Goal: Check status: Check status

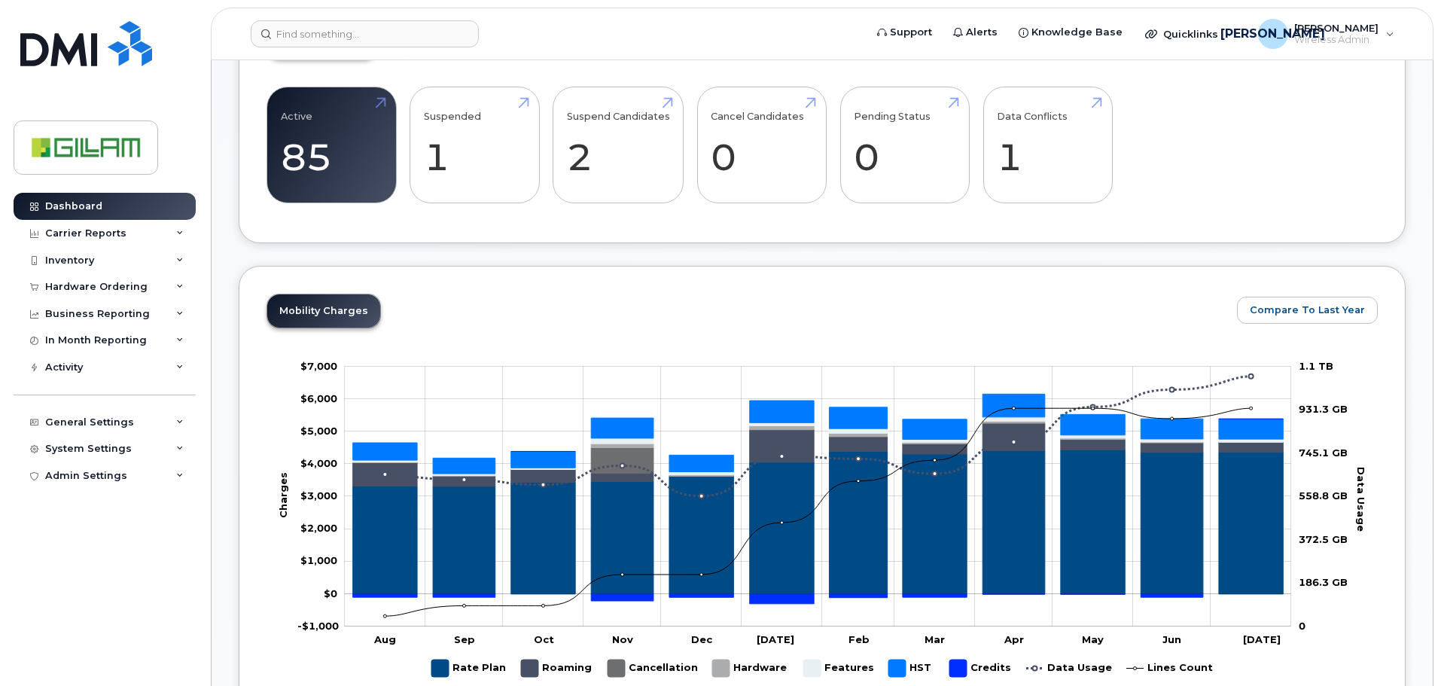
scroll to position [452, 0]
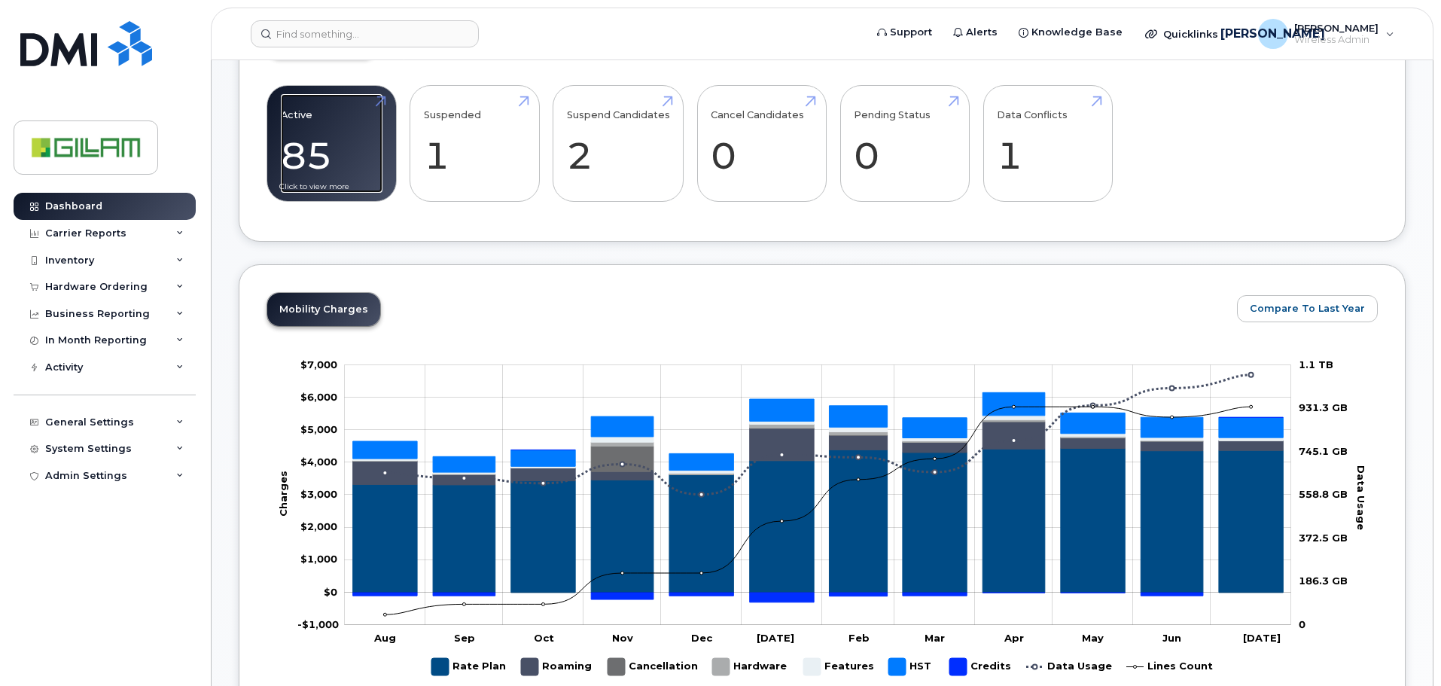
click at [302, 110] on link "Active 85 21%" at bounding box center [332, 143] width 102 height 99
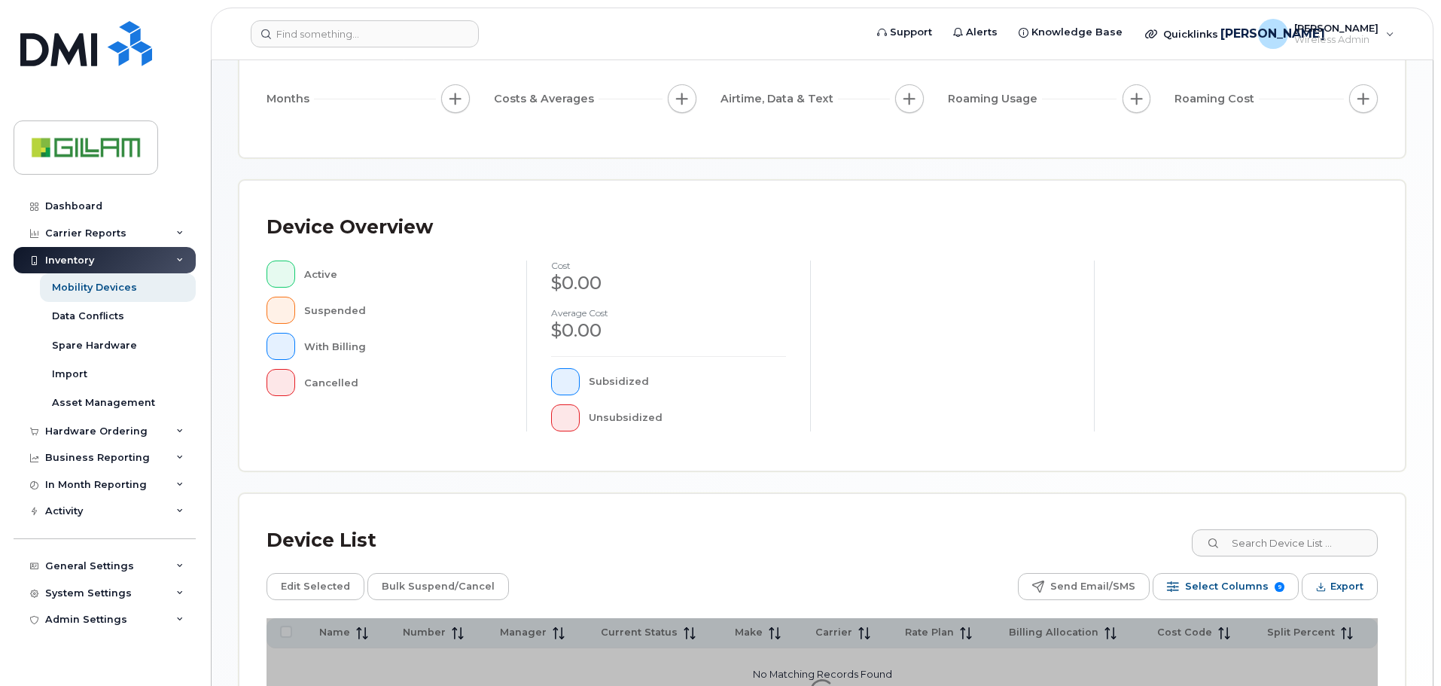
scroll to position [349, 0]
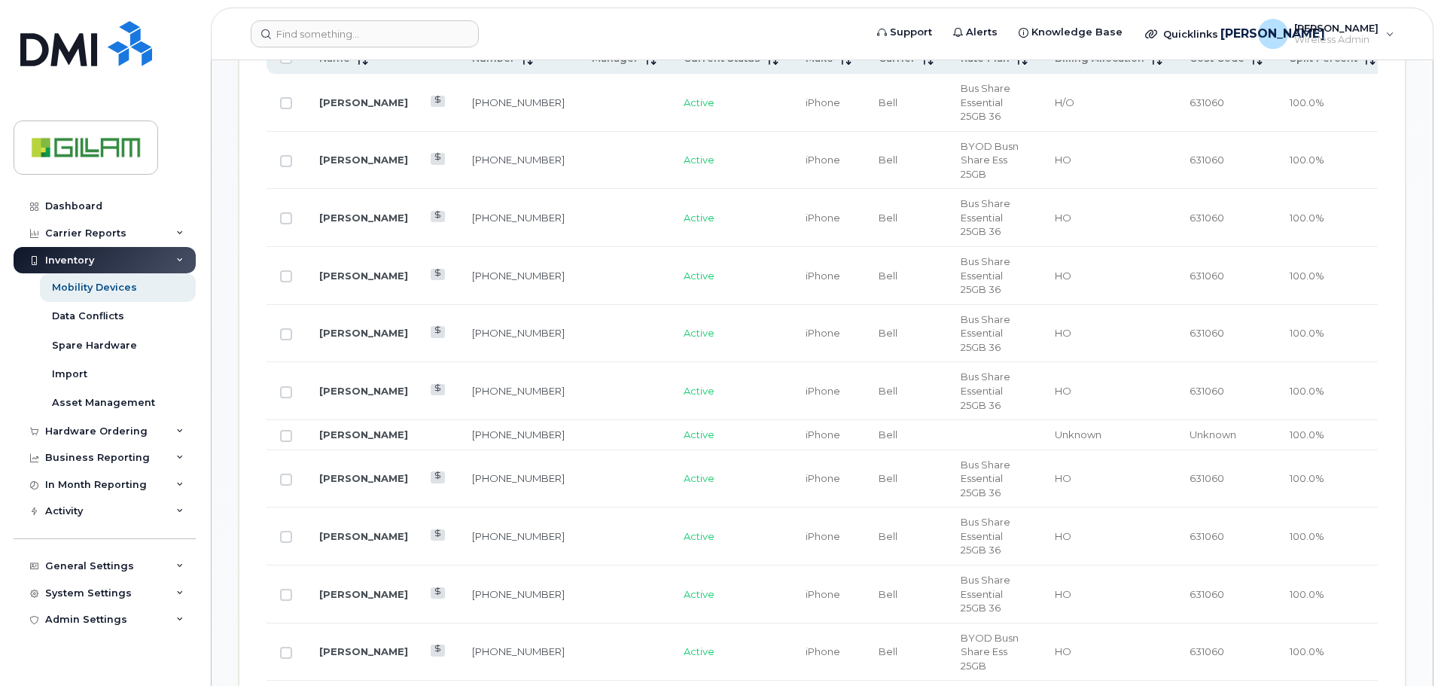
scroll to position [349, 0]
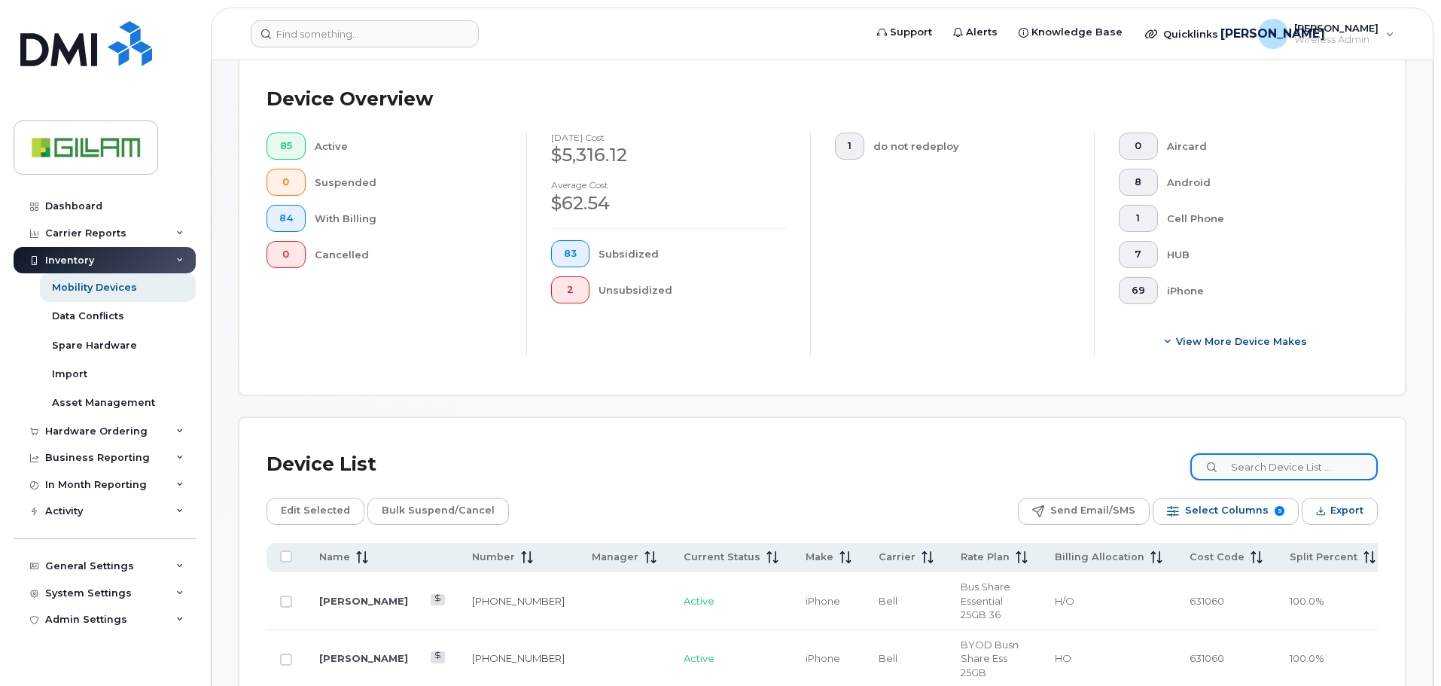
click at [1287, 464] on input at bounding box center [1283, 466] width 187 height 27
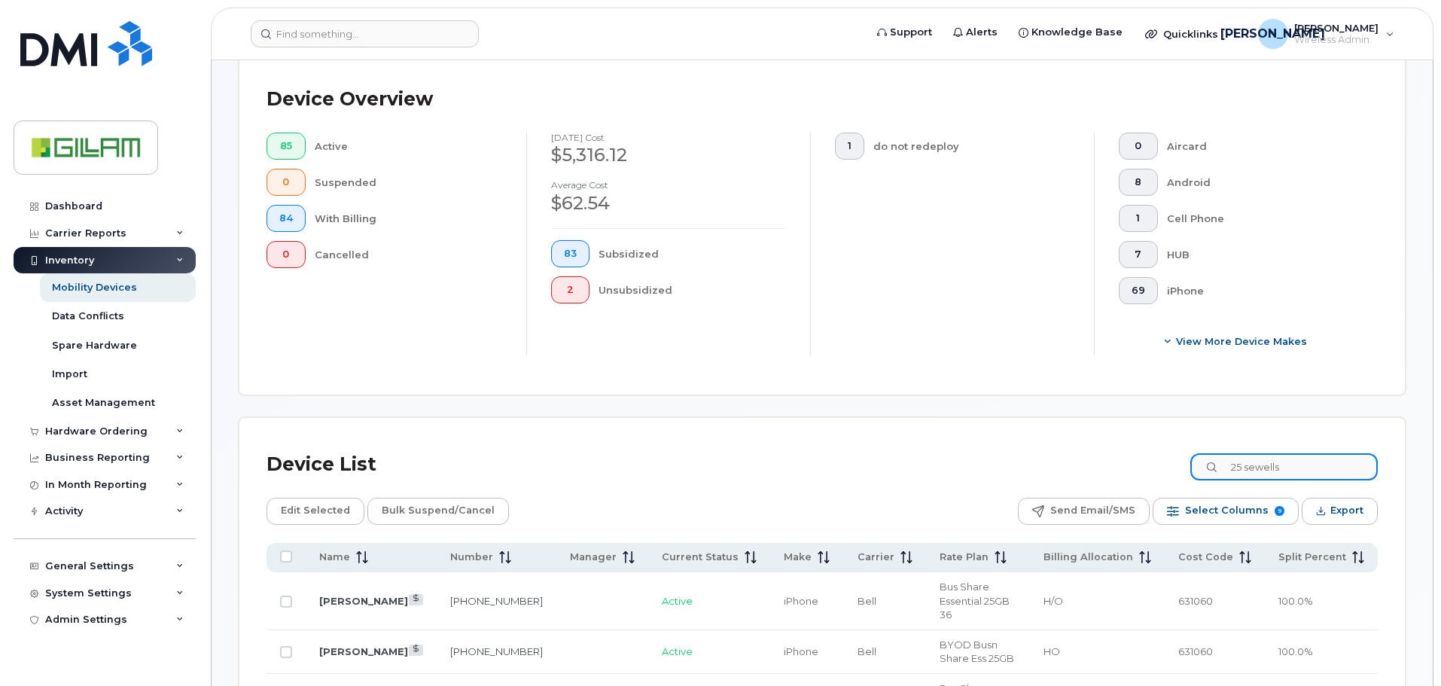
type input "25 sewells"
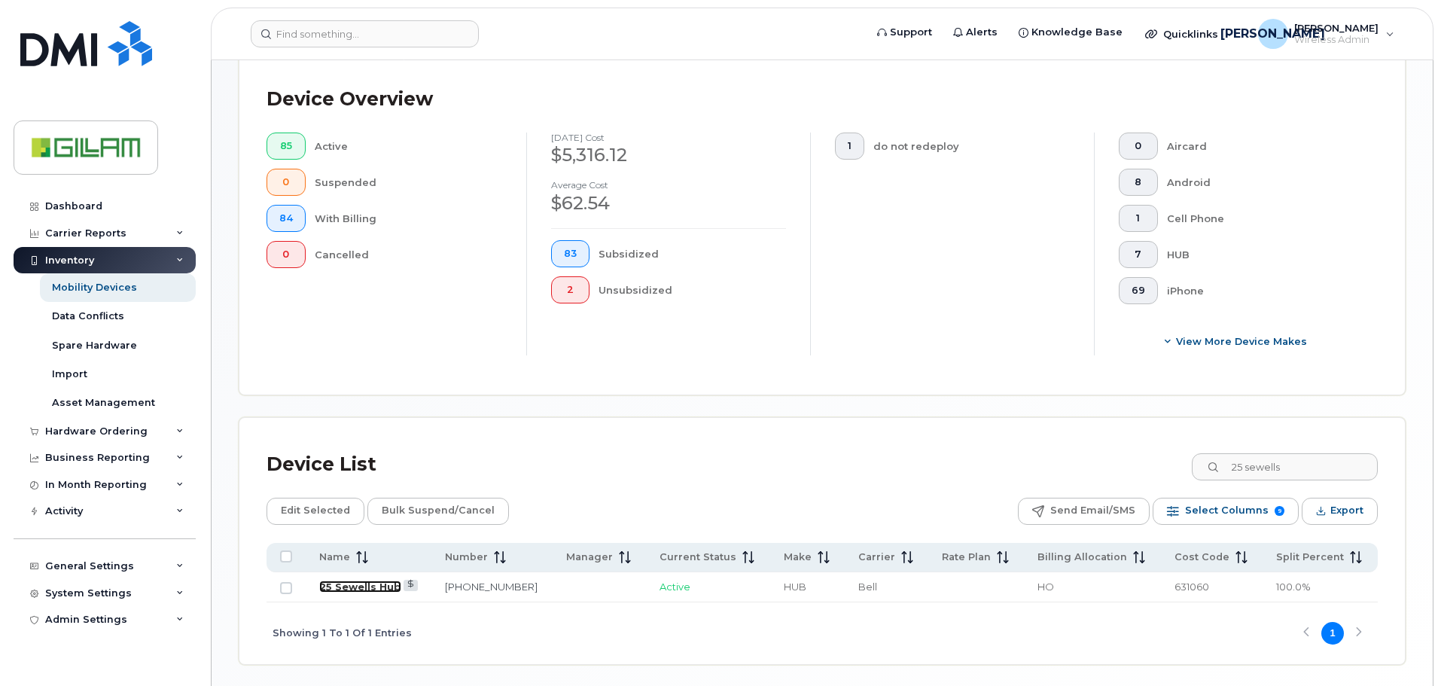
click at [365, 585] on link "25 Sewells Hub" at bounding box center [360, 586] width 82 height 12
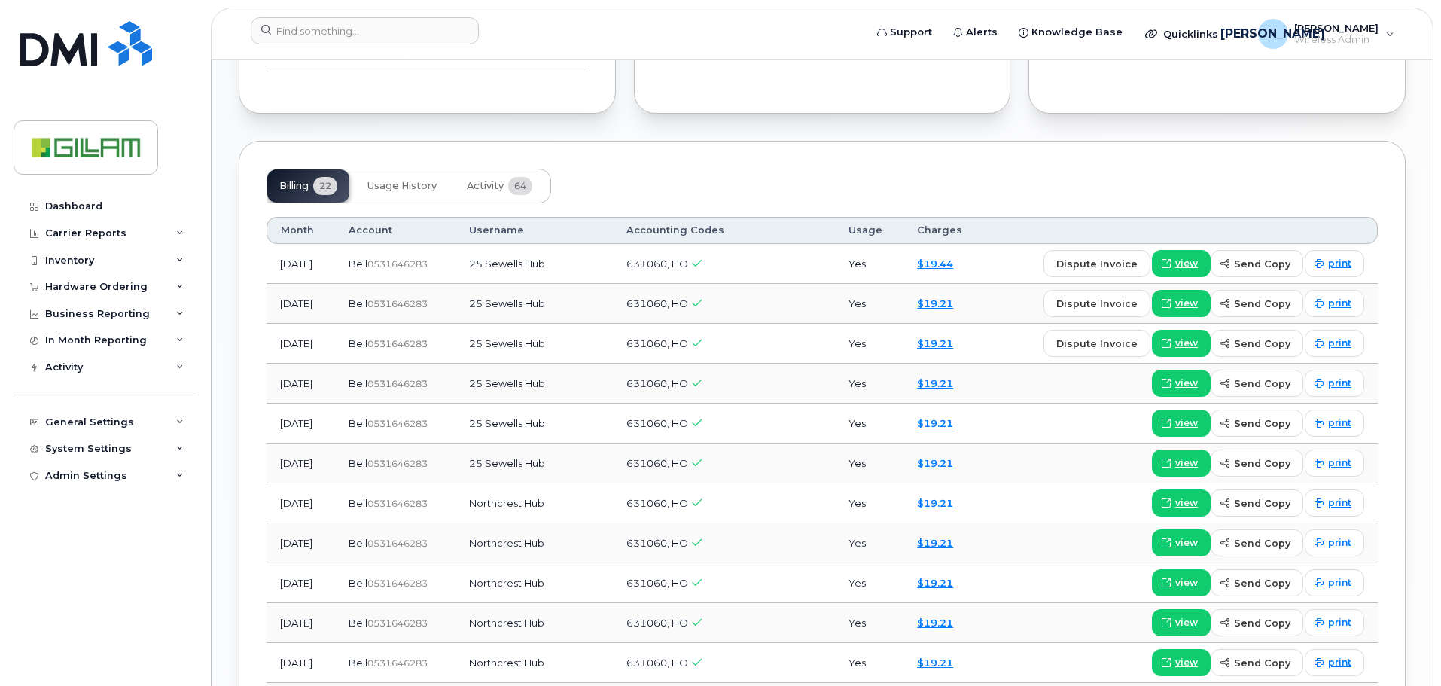
scroll to position [1280, 0]
